Goal: Communication & Community: Answer question/provide support

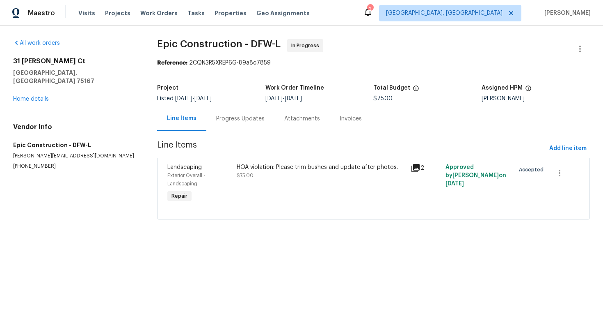
click at [239, 121] on div "Progress Updates" at bounding box center [240, 119] width 48 height 8
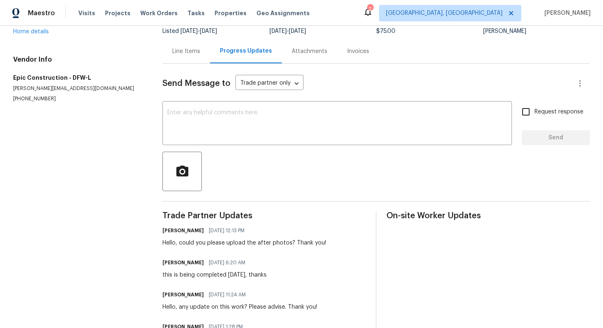
scroll to position [46, 0]
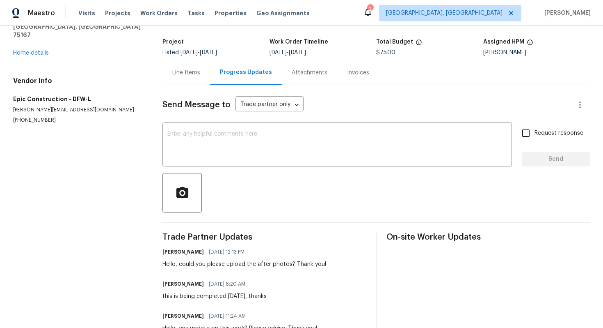
click at [188, 72] on div "Line Items" at bounding box center [186, 73] width 28 height 8
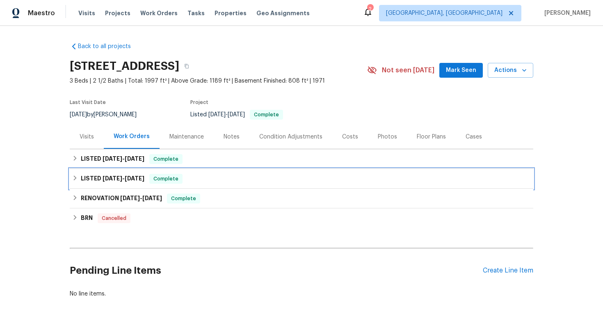
click at [235, 169] on div "LISTED 5/15/25 - 5/16/25 Complete" at bounding box center [302, 179] width 464 height 20
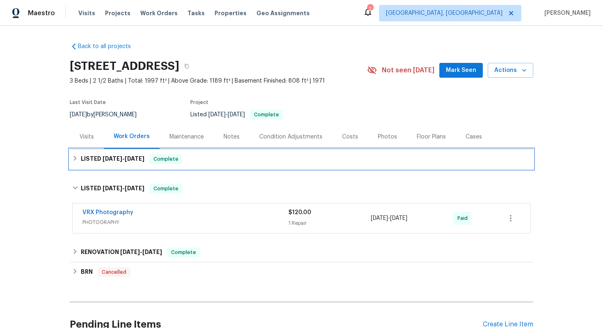
click at [237, 165] on div "LISTED 7/23/25 - 7/26/25 Complete" at bounding box center [302, 159] width 464 height 20
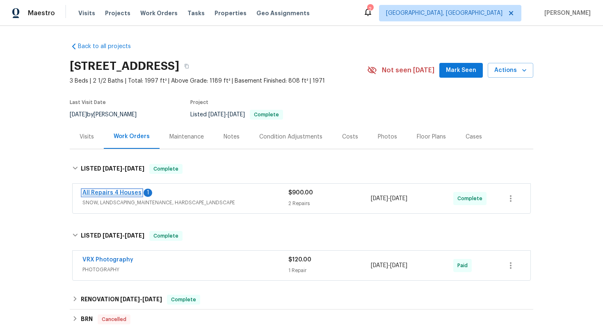
click at [124, 191] on link "All Repairs 4 Houses" at bounding box center [112, 193] width 59 height 6
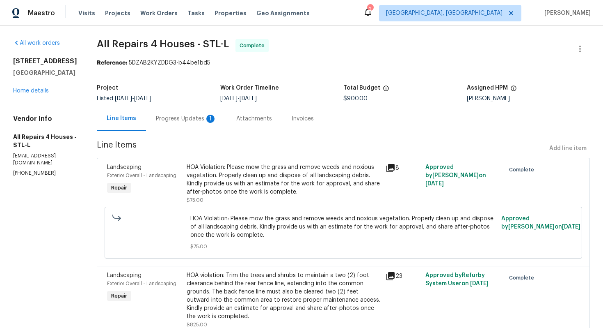
click at [204, 119] on div "Progress Updates 1" at bounding box center [186, 119] width 61 height 8
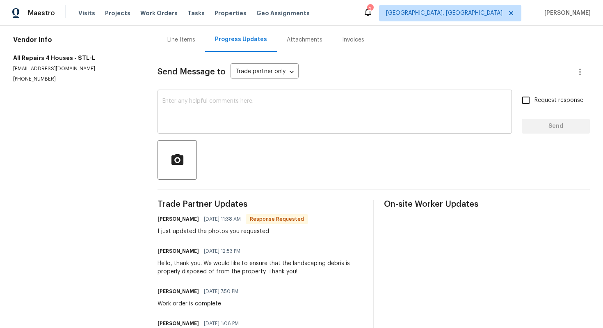
scroll to position [71, 0]
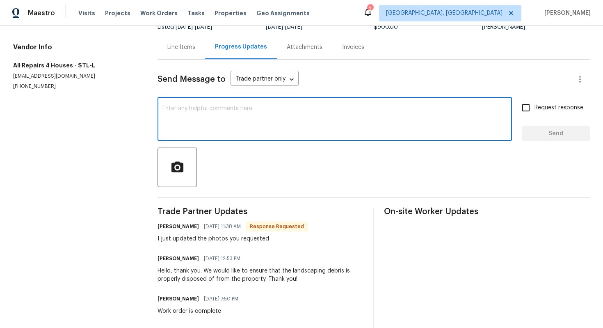
click at [281, 107] on textarea at bounding box center [335, 119] width 345 height 29
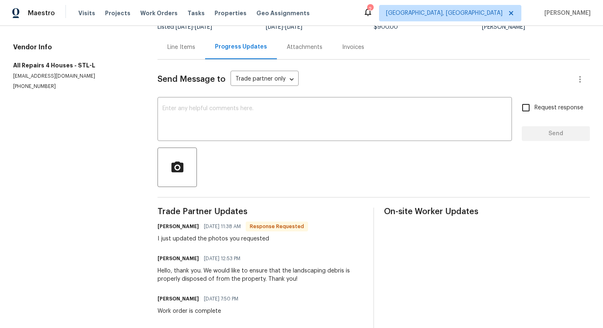
click at [185, 55] on div "Line Items" at bounding box center [182, 47] width 48 height 24
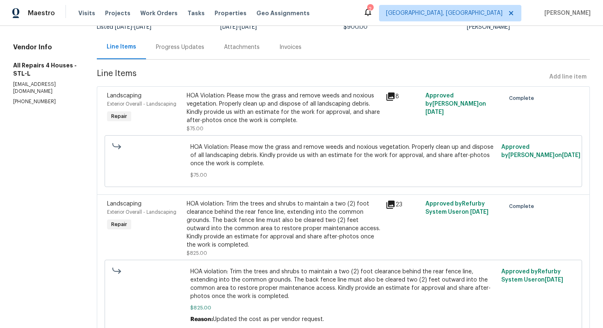
click at [237, 233] on div "HOA violation: Trim the trees and shrubs to maintain a two (2) foot clearance b…" at bounding box center [284, 223] width 194 height 49
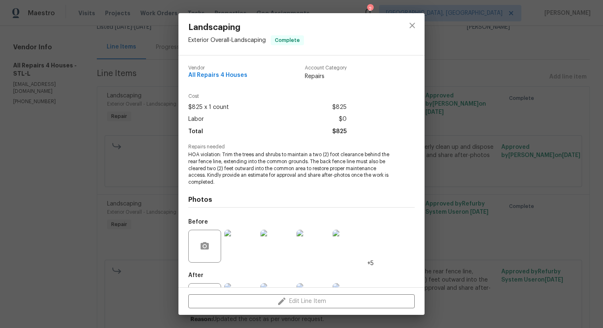
scroll to position [37, 0]
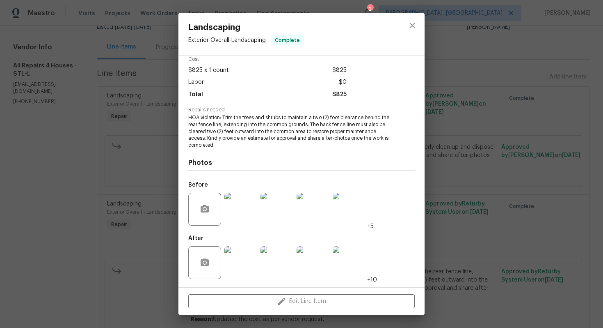
click at [239, 268] on img at bounding box center [241, 262] width 33 height 33
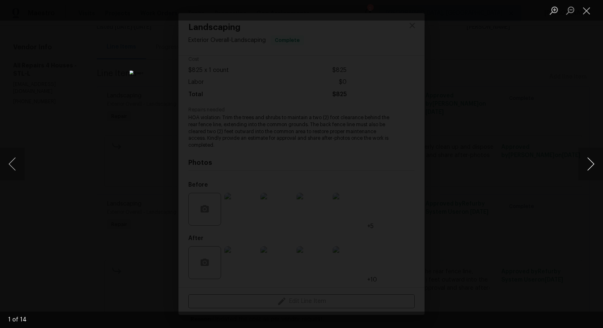
click at [596, 163] on button "Next image" at bounding box center [591, 163] width 25 height 33
click at [592, 15] on button "Close lightbox" at bounding box center [587, 10] width 16 height 14
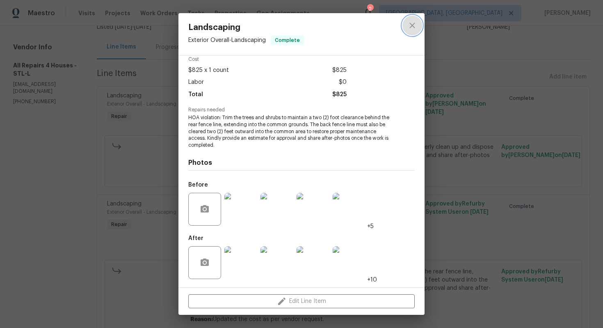
click at [422, 23] on button "close" at bounding box center [413, 26] width 20 height 20
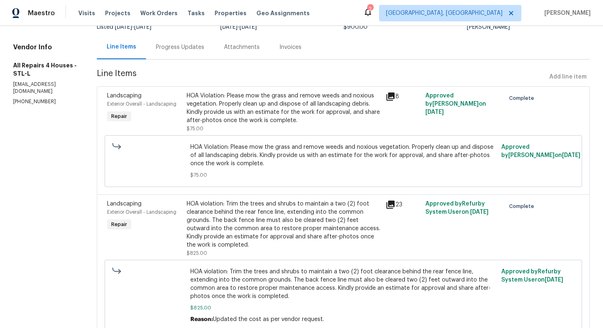
click at [199, 58] on div "Progress Updates" at bounding box center [180, 47] width 68 height 24
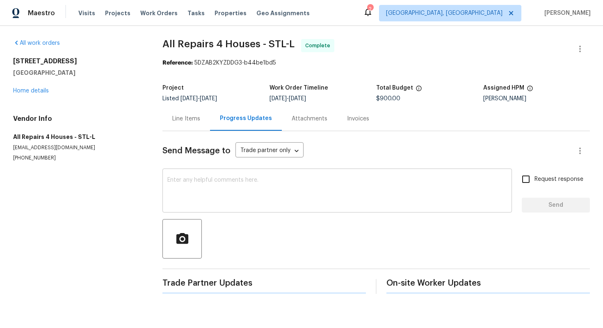
click at [226, 186] on textarea at bounding box center [337, 191] width 340 height 29
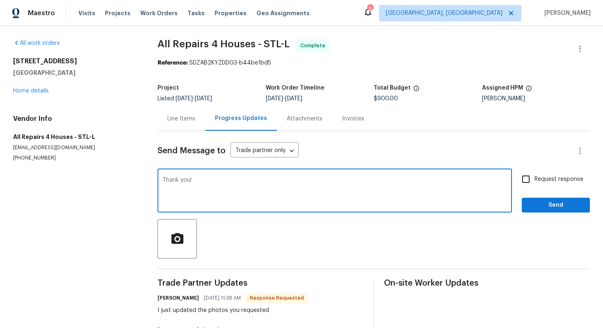
type textarea "Thank you!"
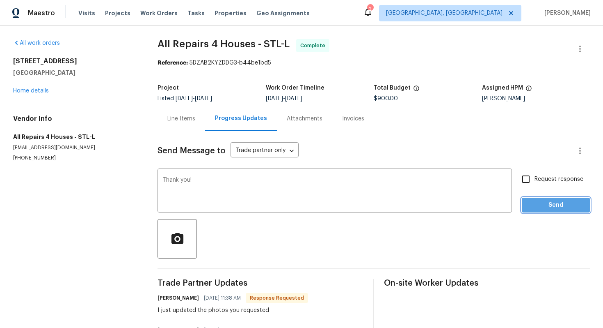
click at [543, 210] on button "Send" at bounding box center [556, 204] width 68 height 15
